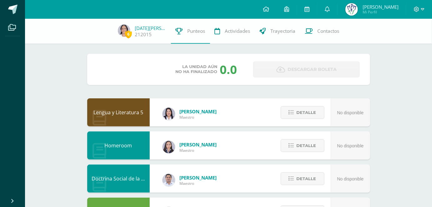
click at [140, 71] on div "Unidad 1 Unidad 2 Unidad 3 Unidad 4" at bounding box center [128, 69] width 62 height 15
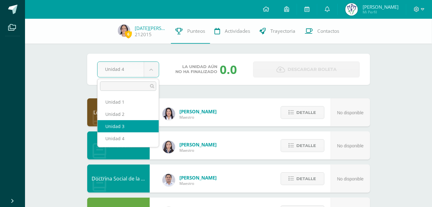
select select "Unidad 3"
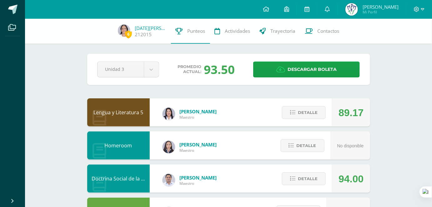
click at [244, 72] on div "Promedio actual: 93.50" at bounding box center [206, 69] width 84 height 16
click at [233, 68] on div "93.50" at bounding box center [219, 69] width 31 height 16
